Goal: Find contact information: Find contact information

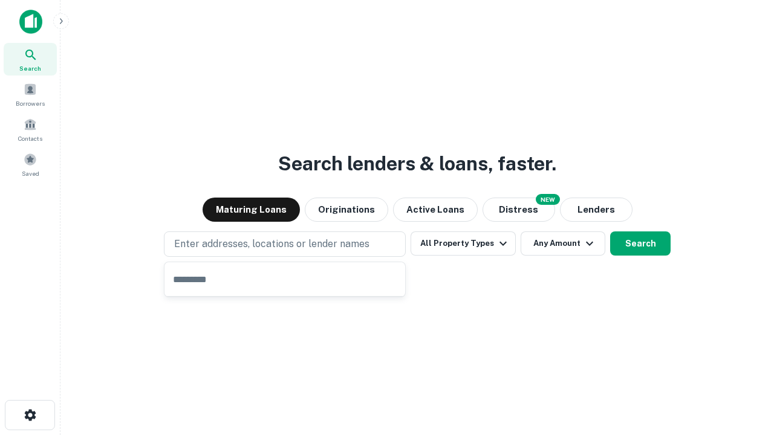
type input "**********"
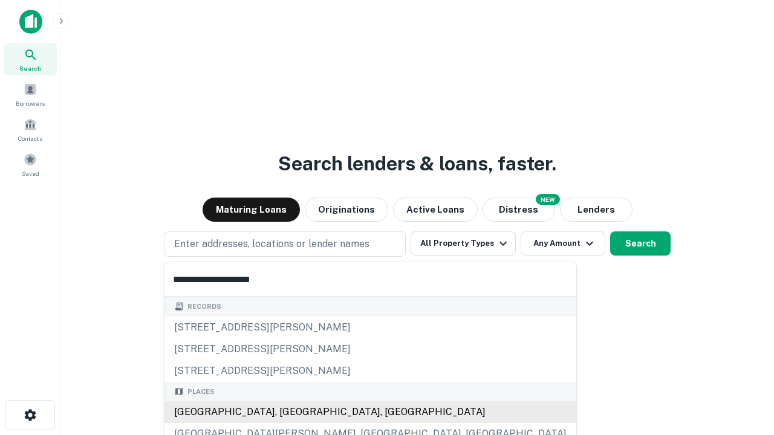
click at [289, 412] on div "[GEOGRAPHIC_DATA], [GEOGRAPHIC_DATA], [GEOGRAPHIC_DATA]" at bounding box center [370, 412] width 412 height 22
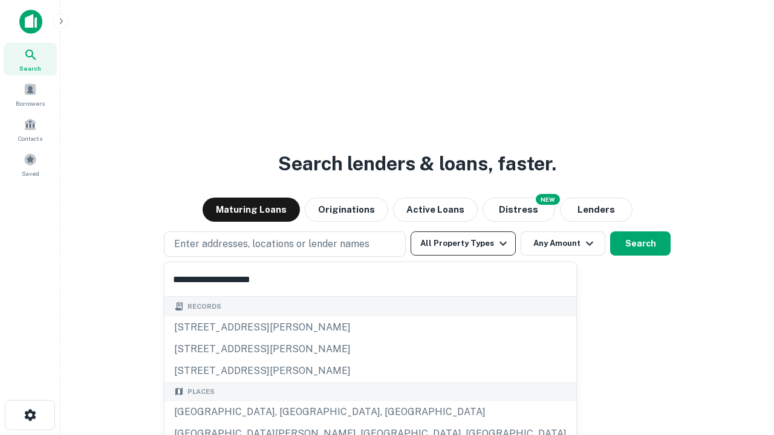
click at [463, 244] on button "All Property Types" at bounding box center [463, 244] width 105 height 24
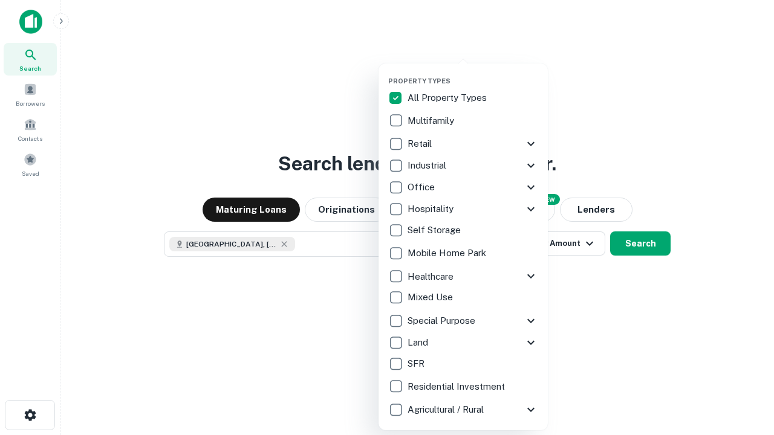
click at [473, 73] on button "button" at bounding box center [472, 73] width 169 height 1
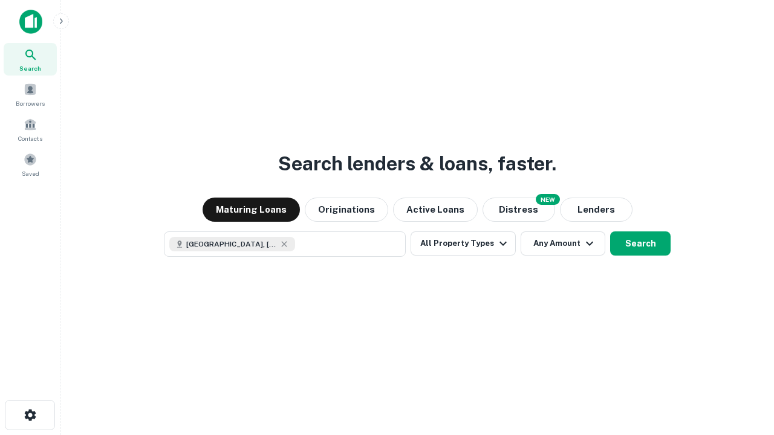
scroll to position [19, 0]
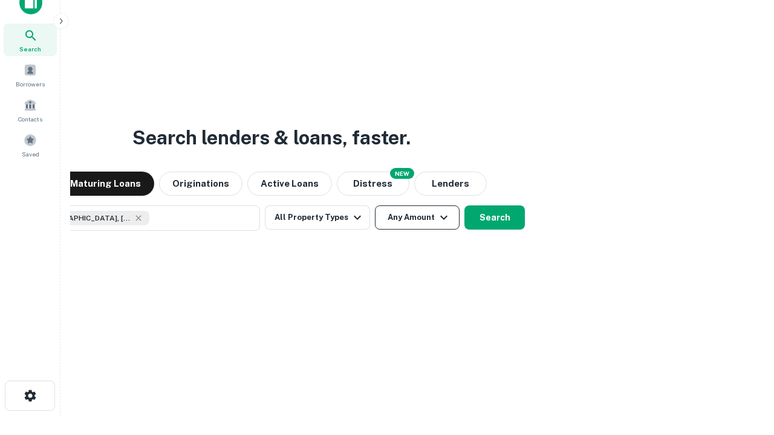
click at [375, 206] on button "Any Amount" at bounding box center [417, 218] width 85 height 24
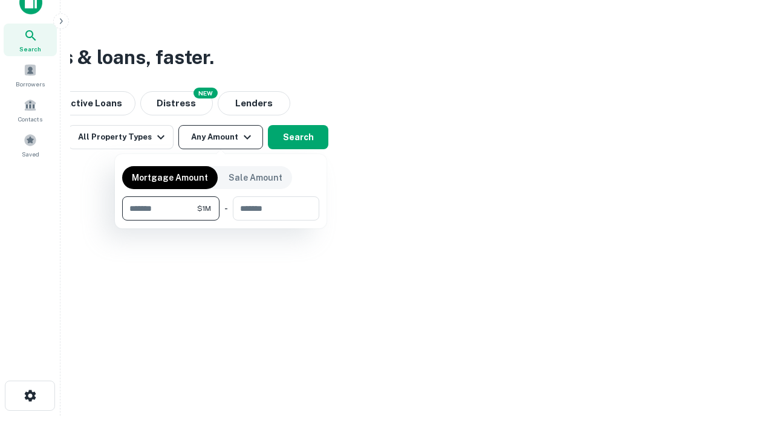
type input "*******"
click at [221, 221] on button "button" at bounding box center [220, 221] width 197 height 1
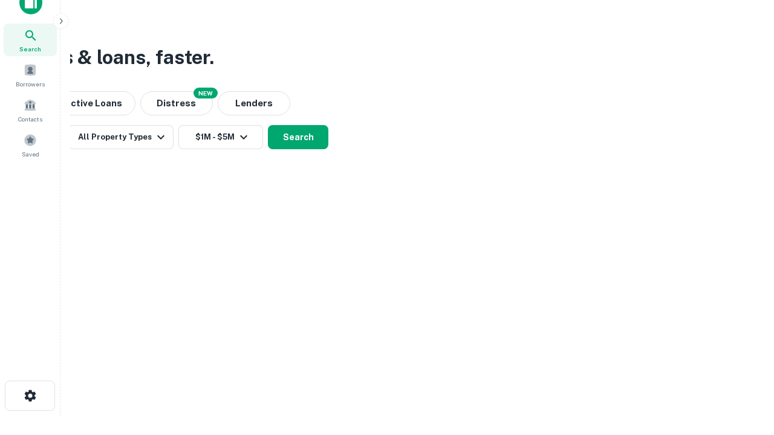
scroll to position [19, 0]
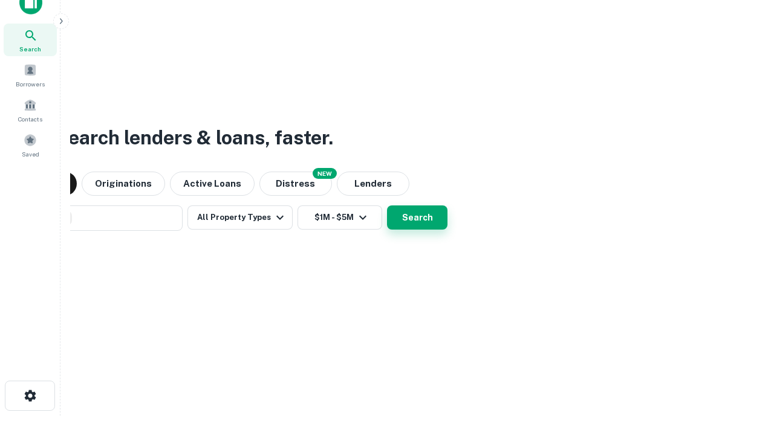
click at [387, 206] on button "Search" at bounding box center [417, 218] width 60 height 24
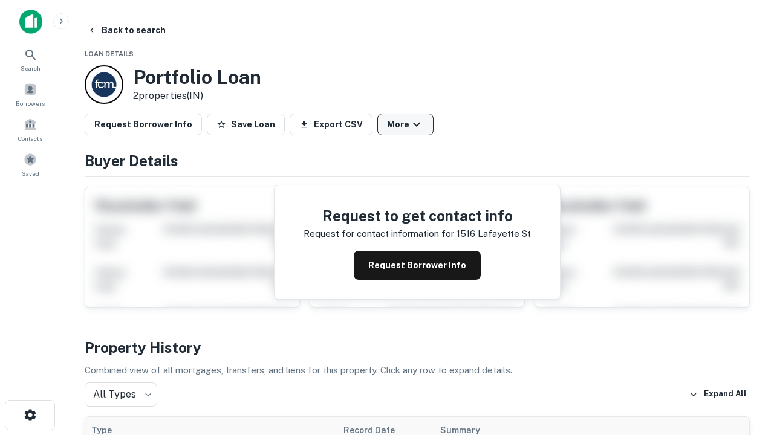
click at [405, 125] on button "More" at bounding box center [405, 125] width 56 height 22
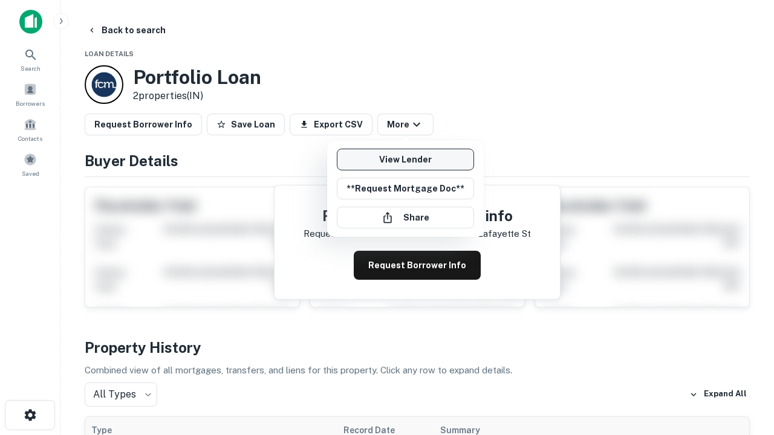
click at [405, 160] on link "View Lender" at bounding box center [405, 160] width 137 height 22
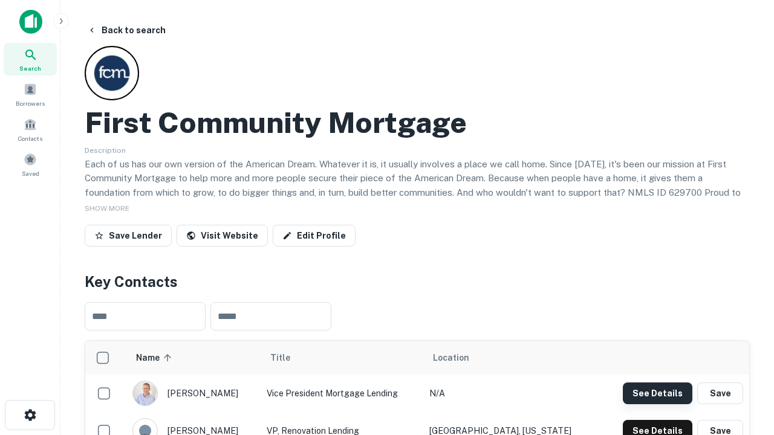
click at [657, 393] on button "See Details" at bounding box center [658, 394] width 70 height 22
click at [30, 415] on icon "button" at bounding box center [30, 415] width 15 height 15
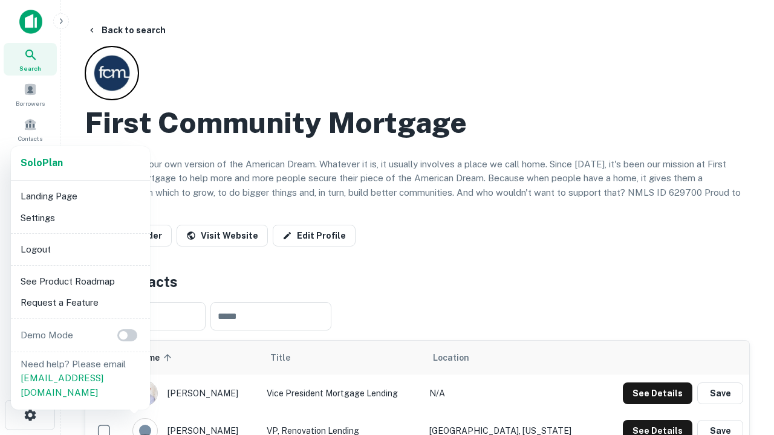
click at [80, 249] on li "Logout" at bounding box center [80, 250] width 129 height 22
